Goal: Browse casually

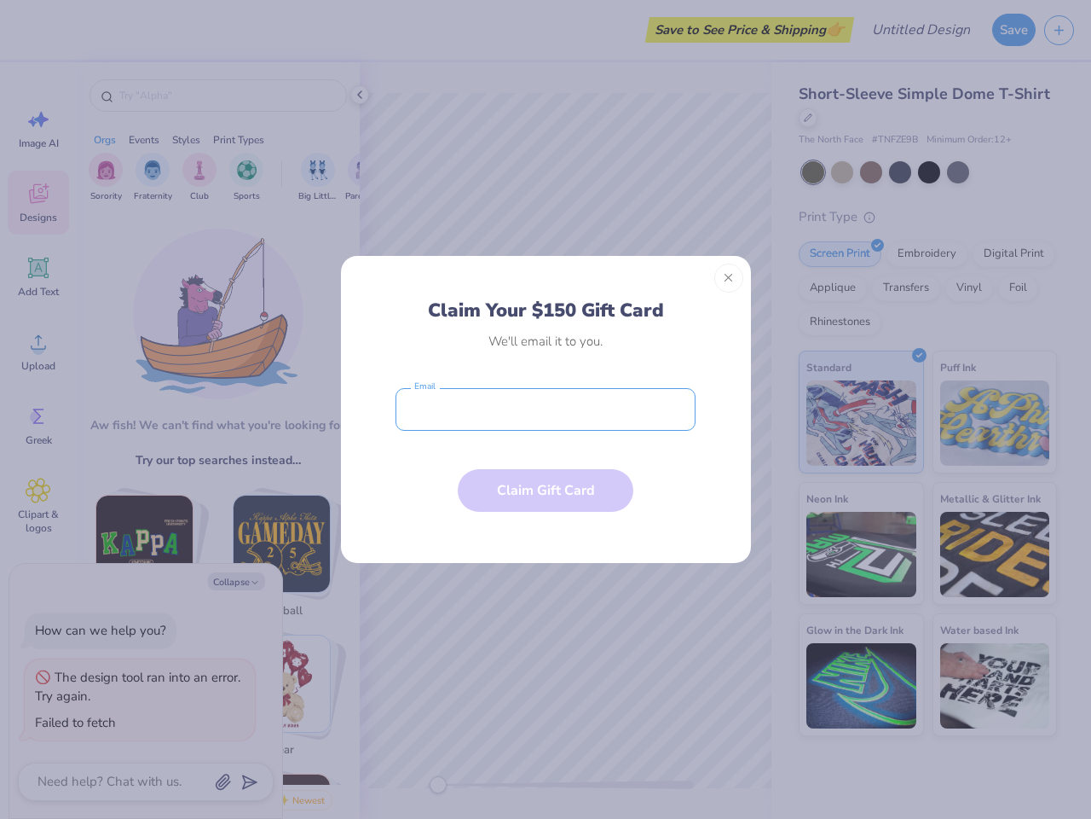
type textarea "x"
click at [546, 409] on input "email" at bounding box center [546, 409] width 300 height 43
click at [729, 278] on button "Close" at bounding box center [729, 277] width 29 height 29
